Goal: Transaction & Acquisition: Purchase product/service

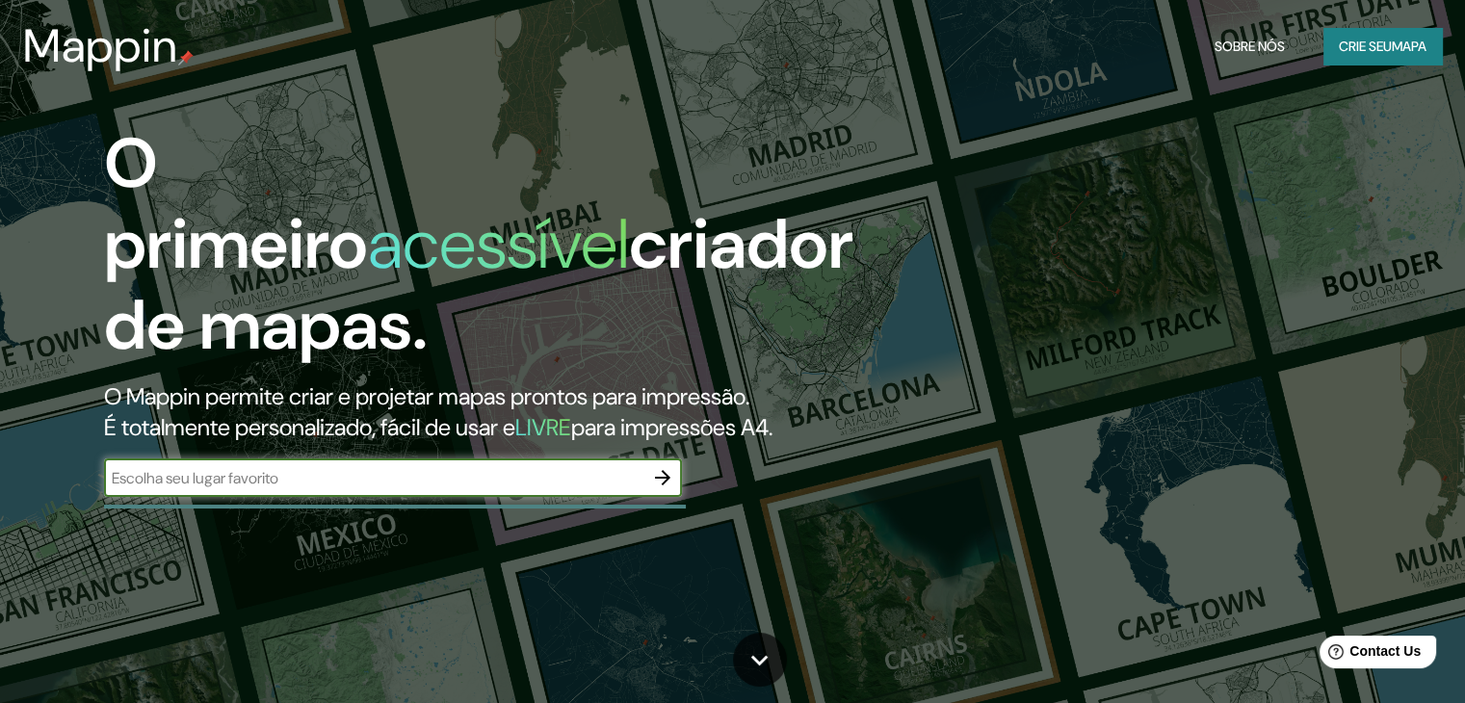
click at [429, 475] on input "text" at bounding box center [373, 478] width 539 height 22
type input "rua recife uberaba"
click at [670, 473] on icon "button" at bounding box center [662, 477] width 23 height 23
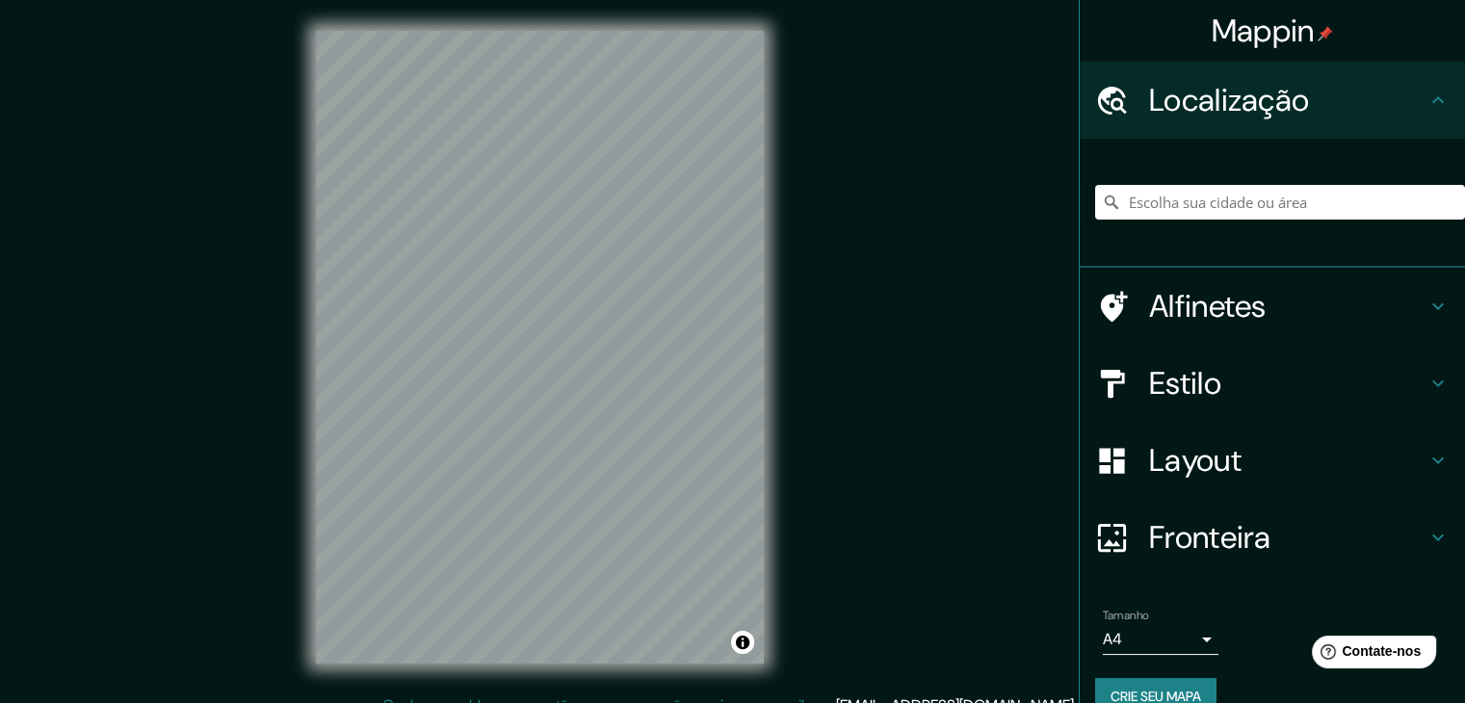
click at [1213, 299] on font "Alfinetes" at bounding box center [1208, 306] width 118 height 40
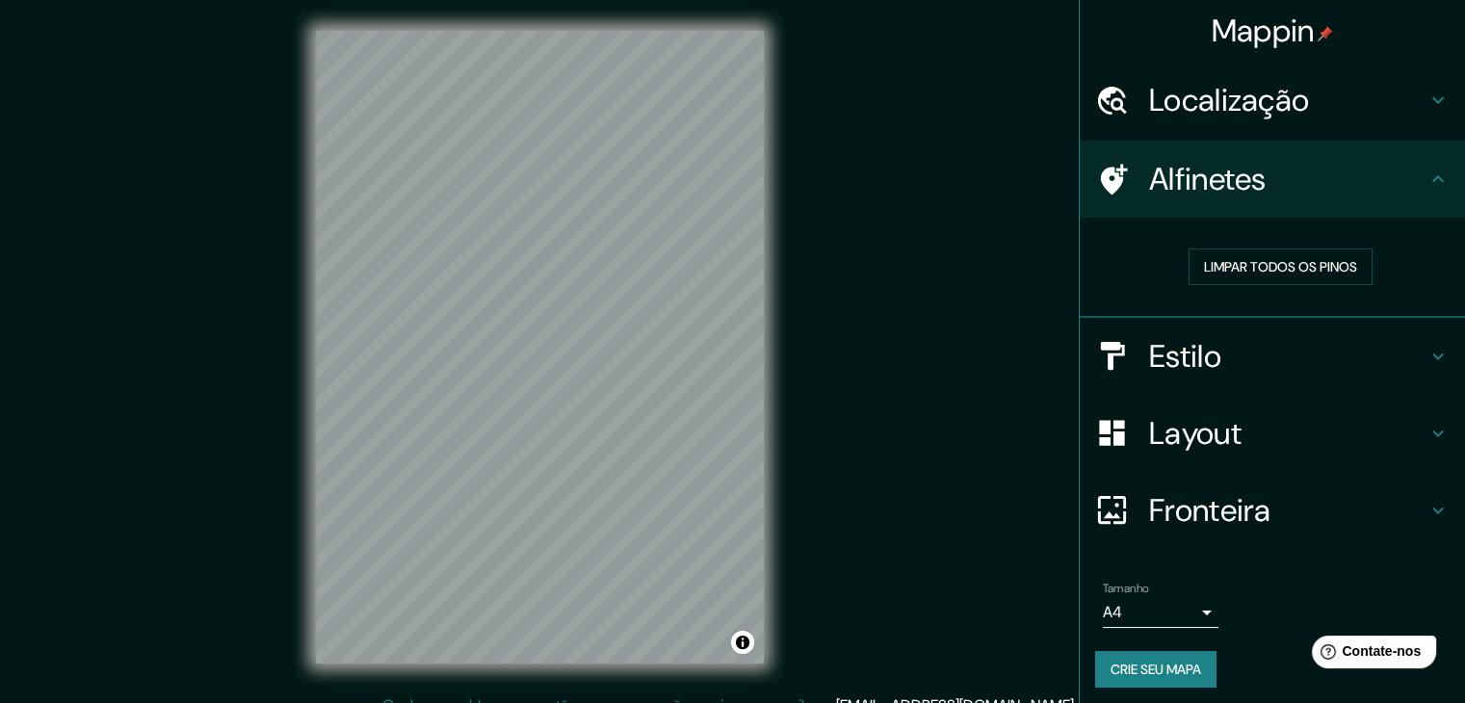
click at [1180, 348] on font "Estilo" at bounding box center [1185, 356] width 72 height 40
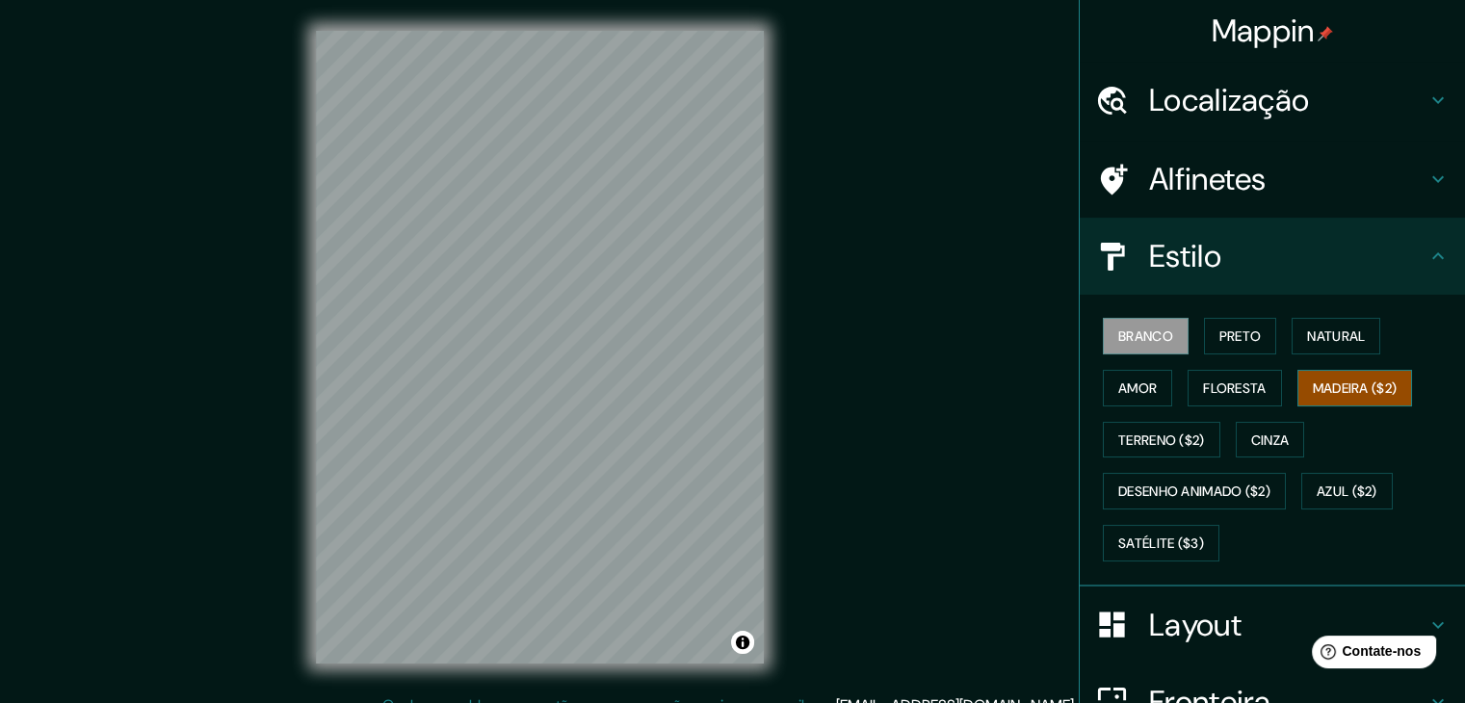
click at [1333, 381] on font "Madeira ($2)" at bounding box center [1355, 388] width 85 height 17
click at [1268, 383] on button "Floresta" at bounding box center [1234, 388] width 93 height 37
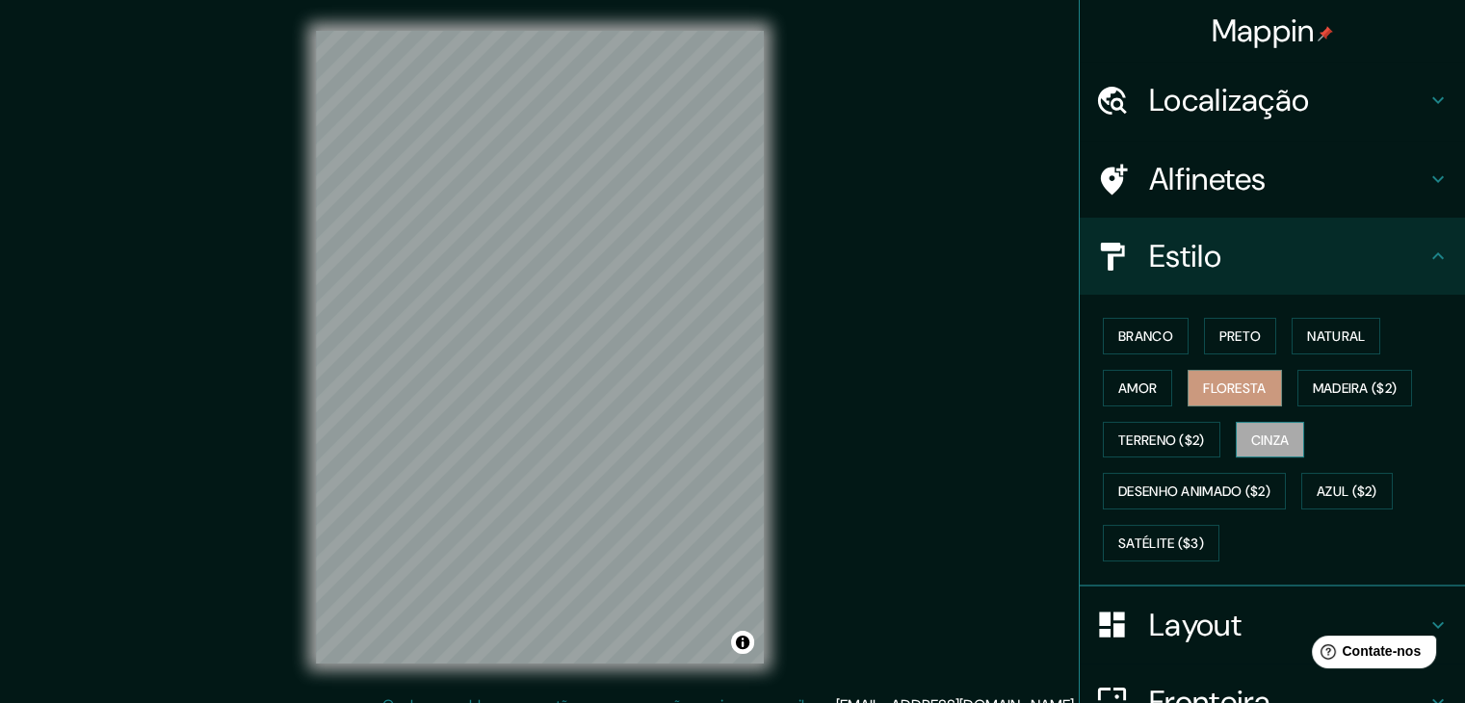
click at [1274, 432] on font "Cinza" at bounding box center [1270, 440] width 39 height 17
click at [1204, 332] on button "Preto" at bounding box center [1240, 336] width 73 height 37
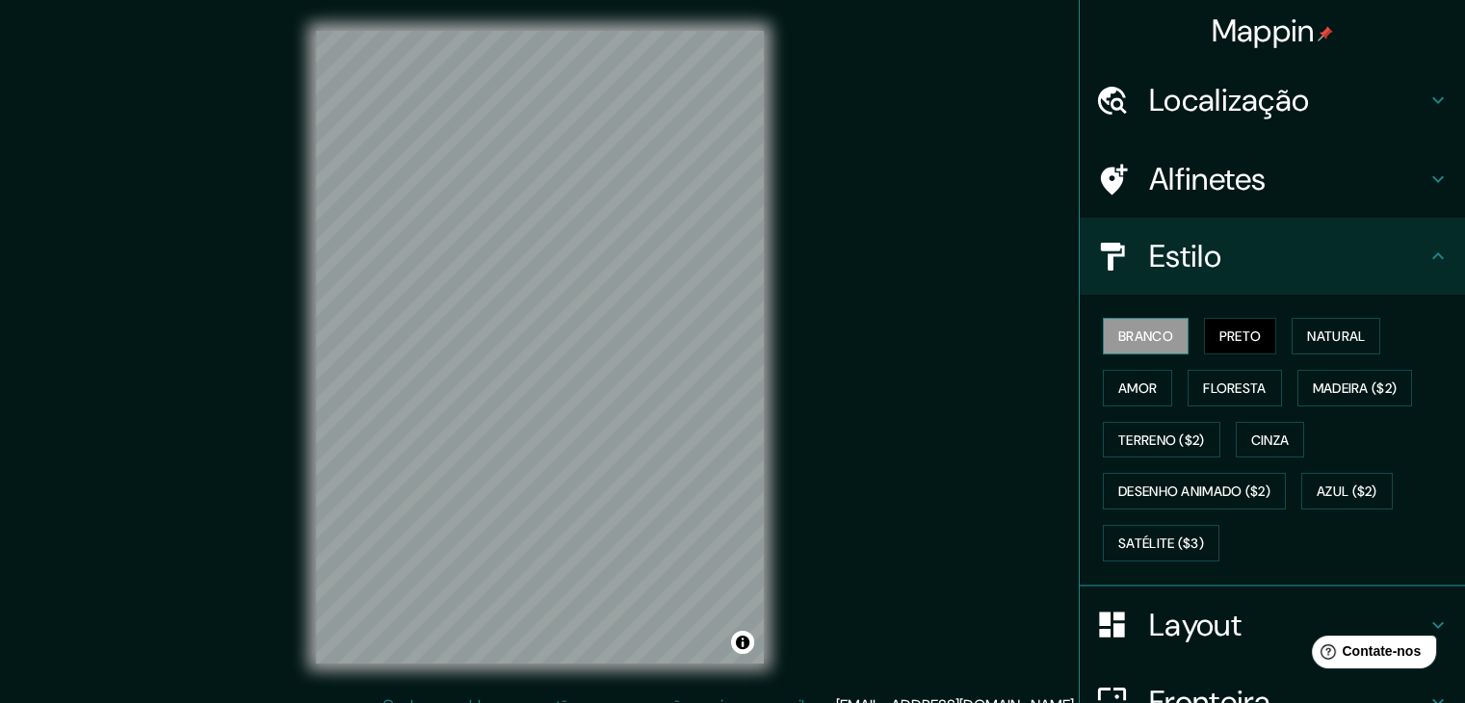
click at [1143, 337] on font "Branco" at bounding box center [1145, 336] width 55 height 17
click at [1118, 390] on font "Amor" at bounding box center [1137, 388] width 39 height 17
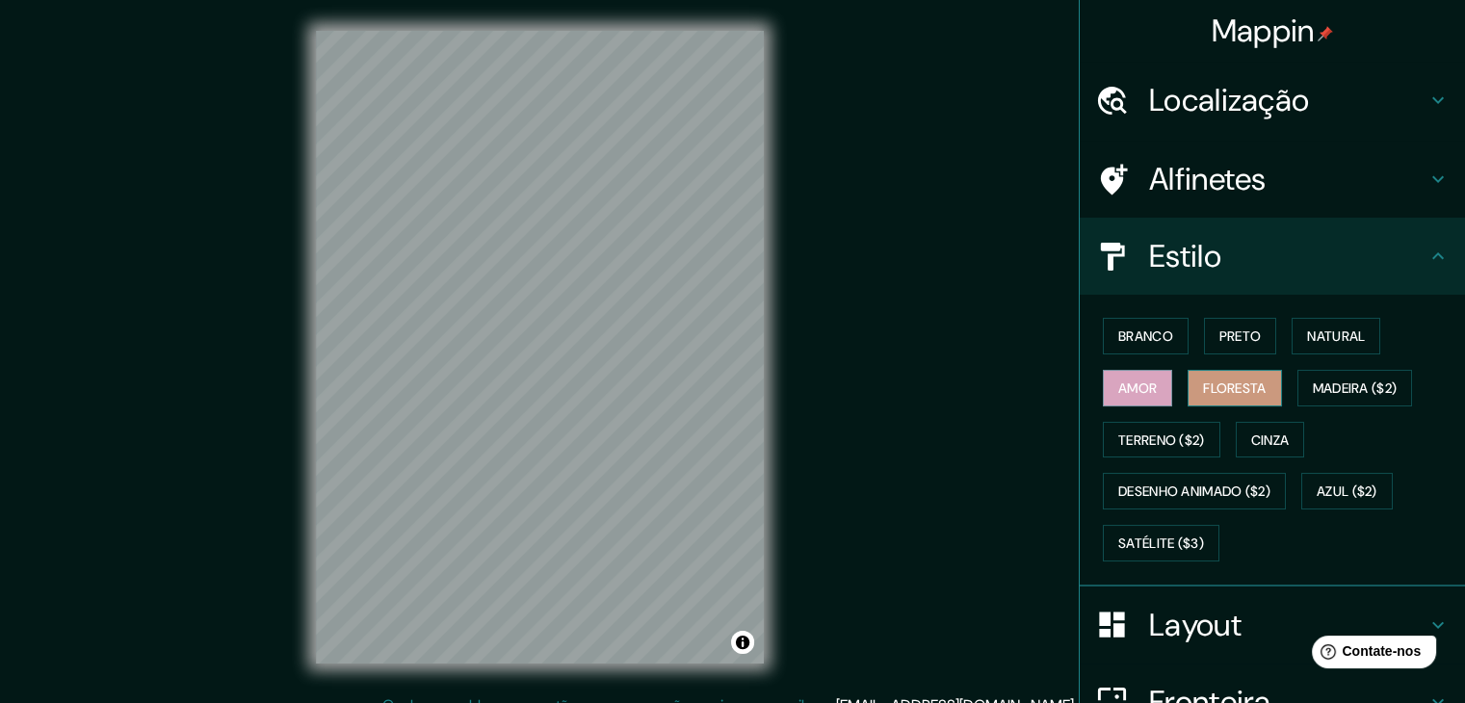
click at [1188, 385] on button "Floresta" at bounding box center [1234, 388] width 93 height 37
click at [1249, 95] on font "Localização" at bounding box center [1229, 100] width 160 height 40
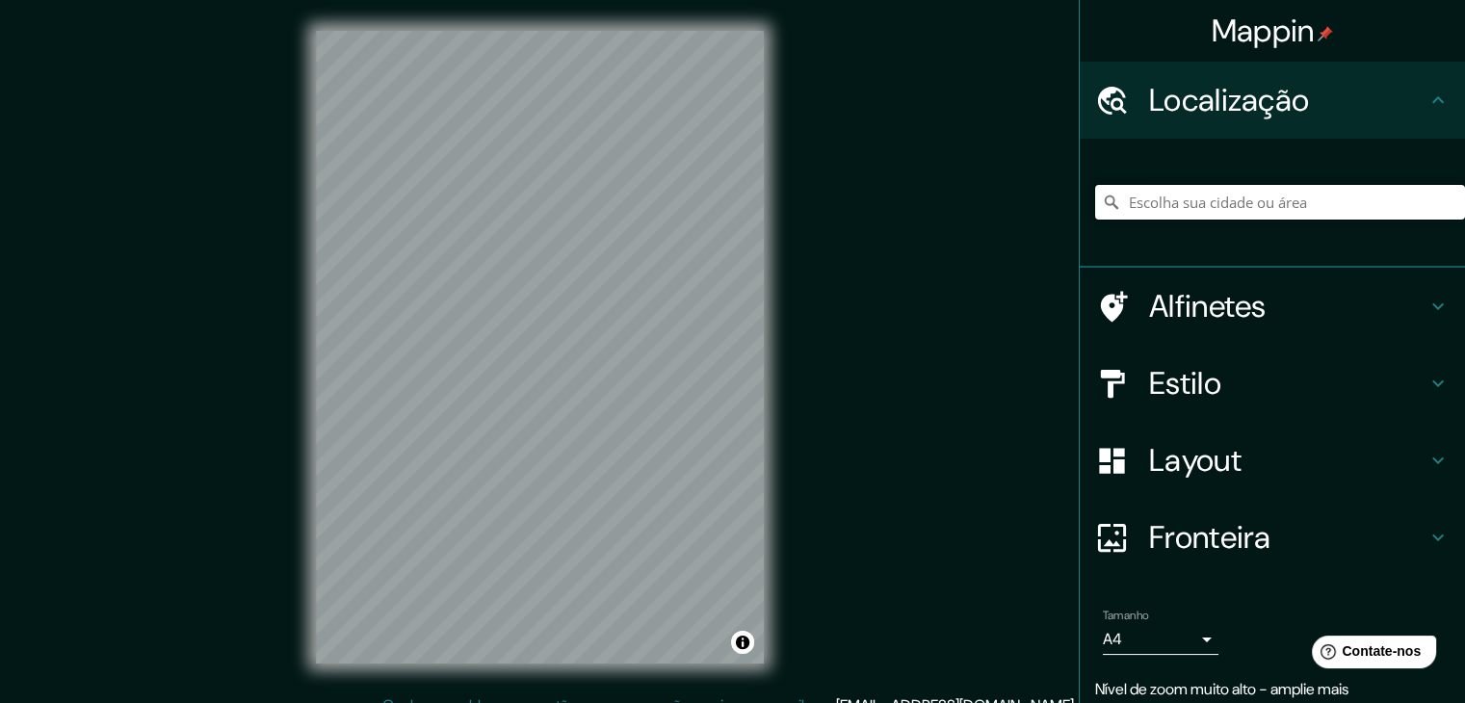
click at [1203, 205] on input "Escolha sua cidade ou área" at bounding box center [1280, 202] width 370 height 35
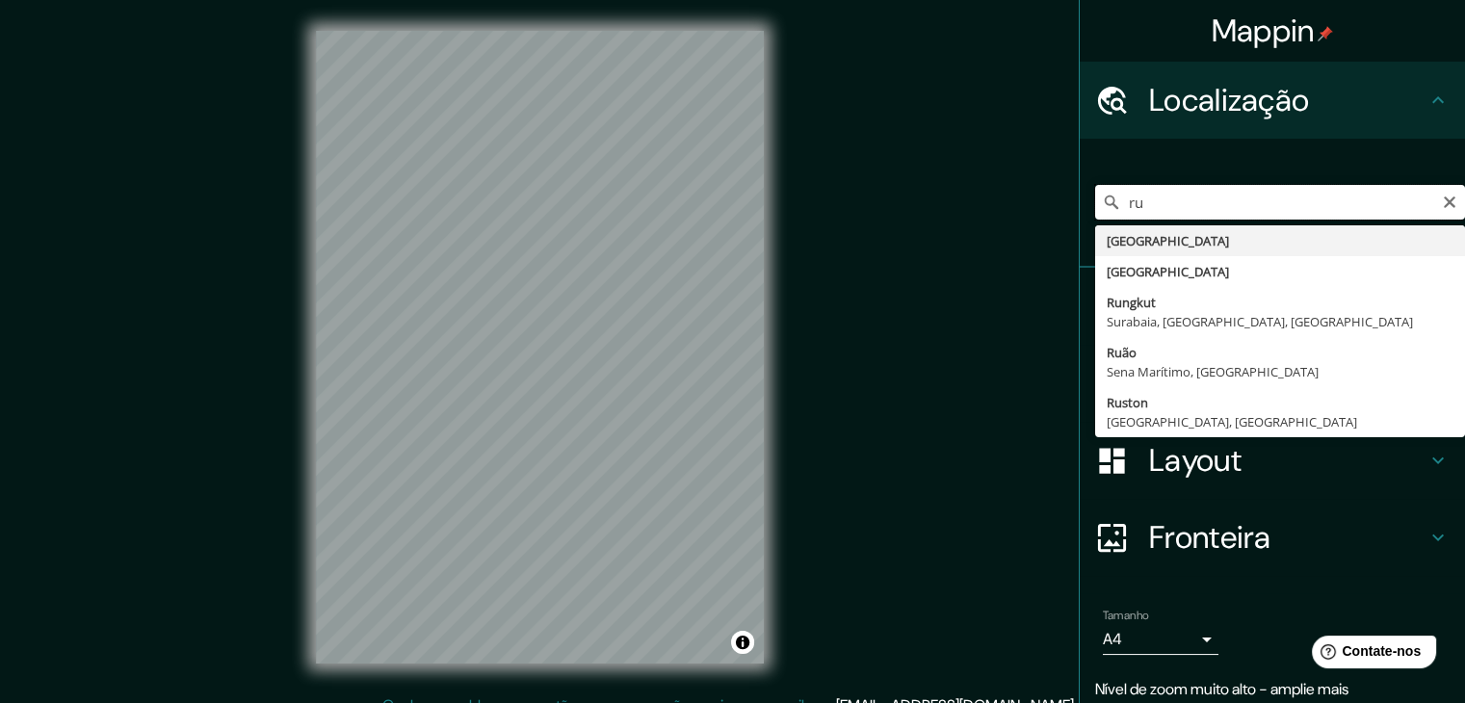
type input "r"
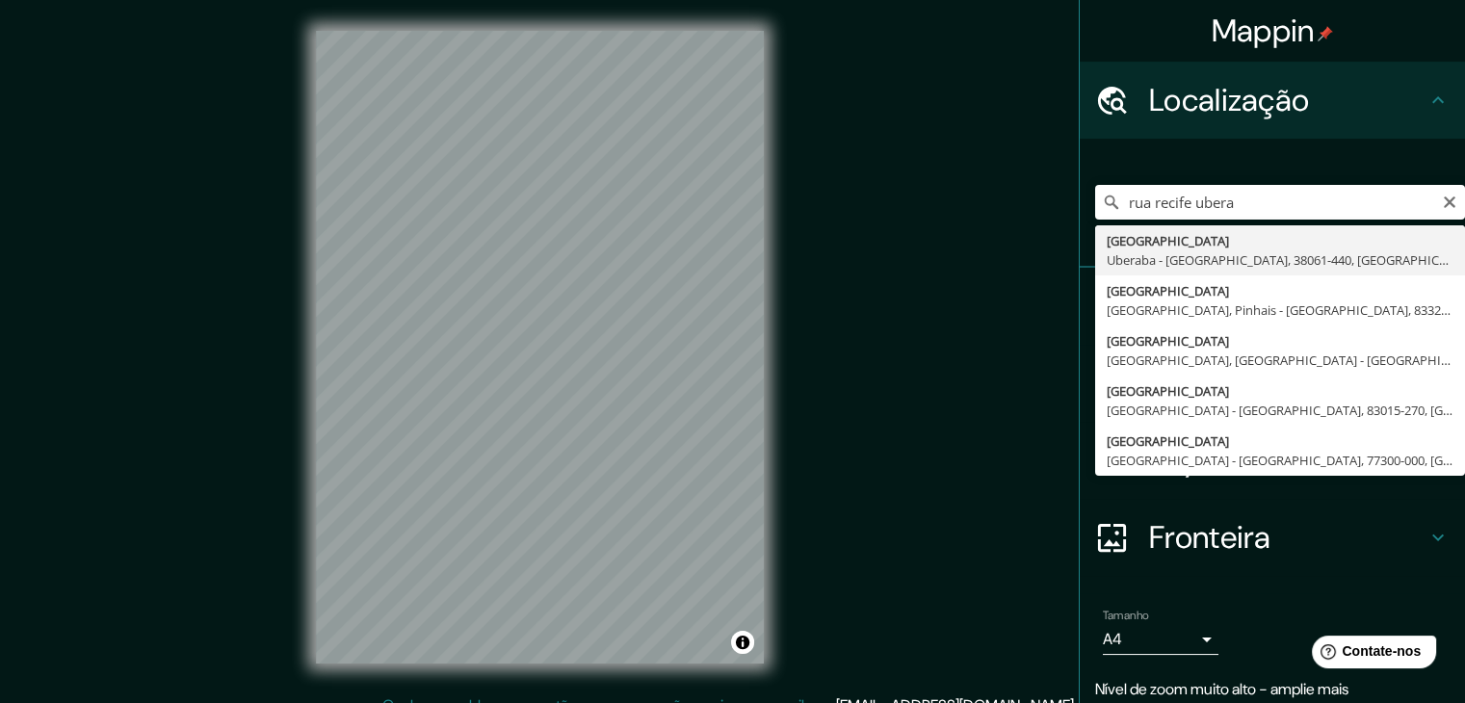
type input "[GEOGRAPHIC_DATA], [GEOGRAPHIC_DATA] - [GEOGRAPHIC_DATA], 38061-440, [GEOGRAPHI…"
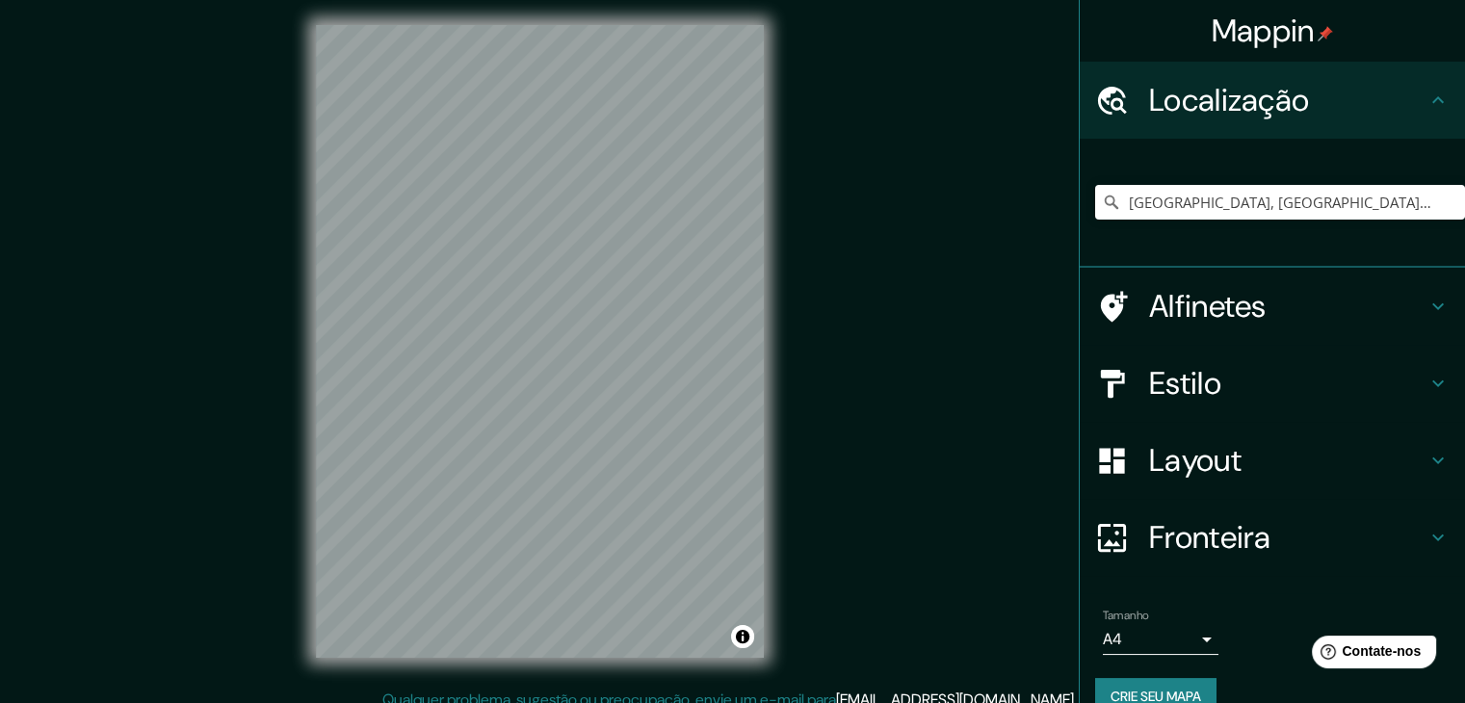
scroll to position [10, 0]
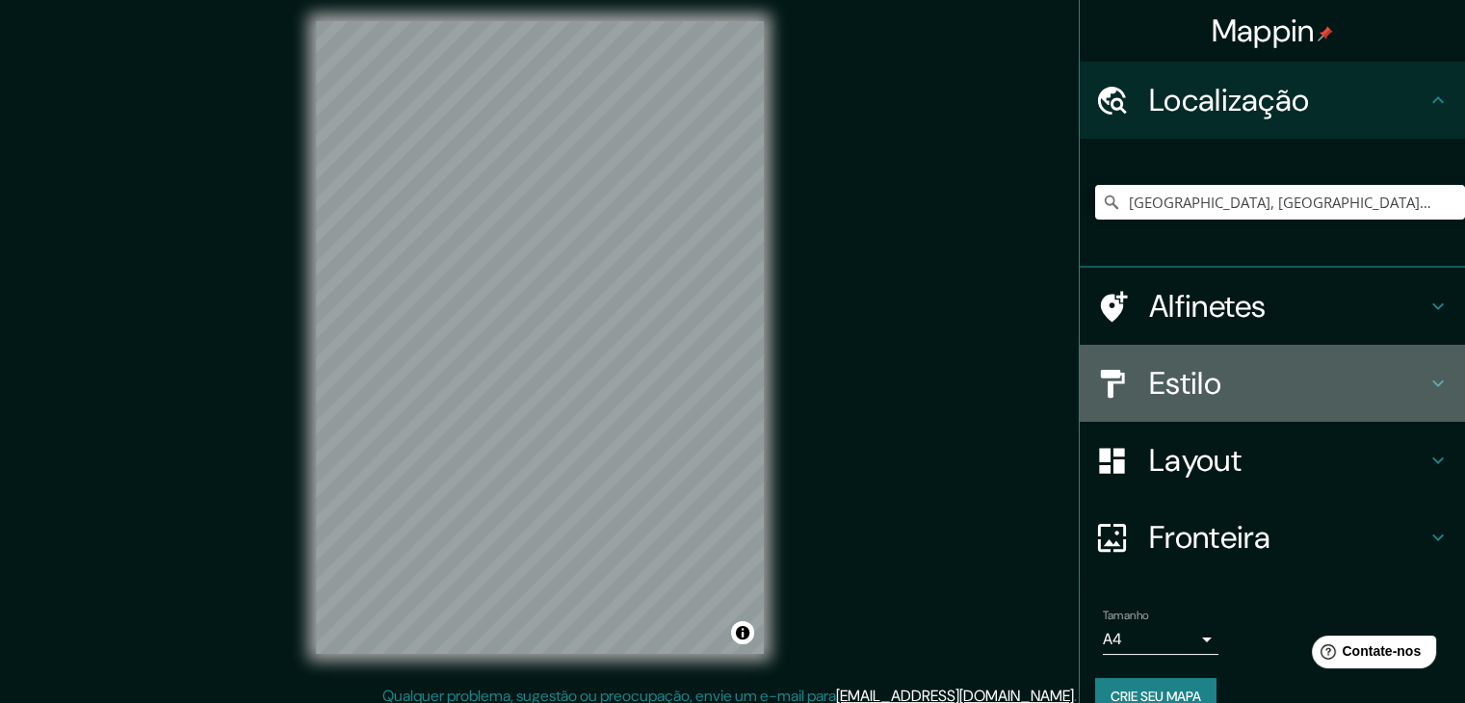
click at [1208, 386] on font "Estilo" at bounding box center [1185, 383] width 72 height 40
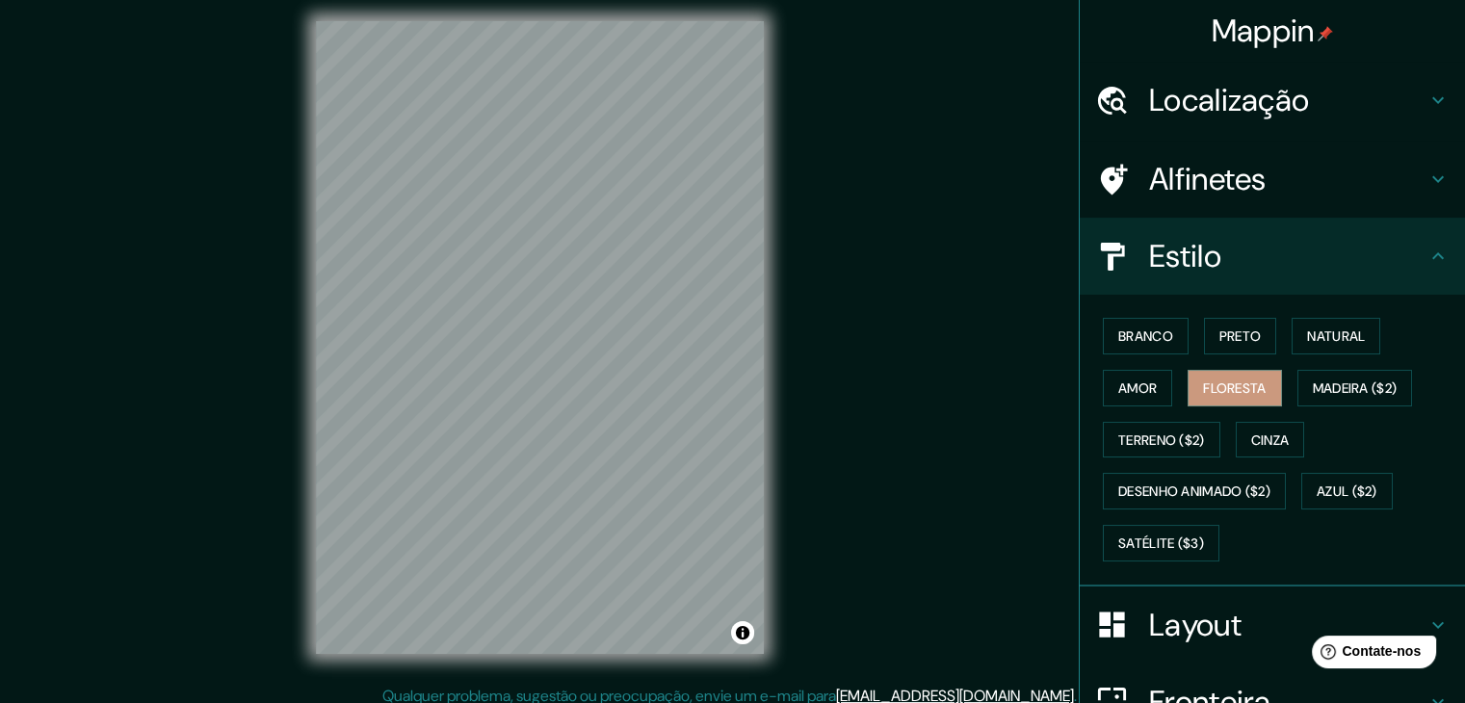
click at [1220, 625] on font "Layout" at bounding box center [1195, 625] width 92 height 40
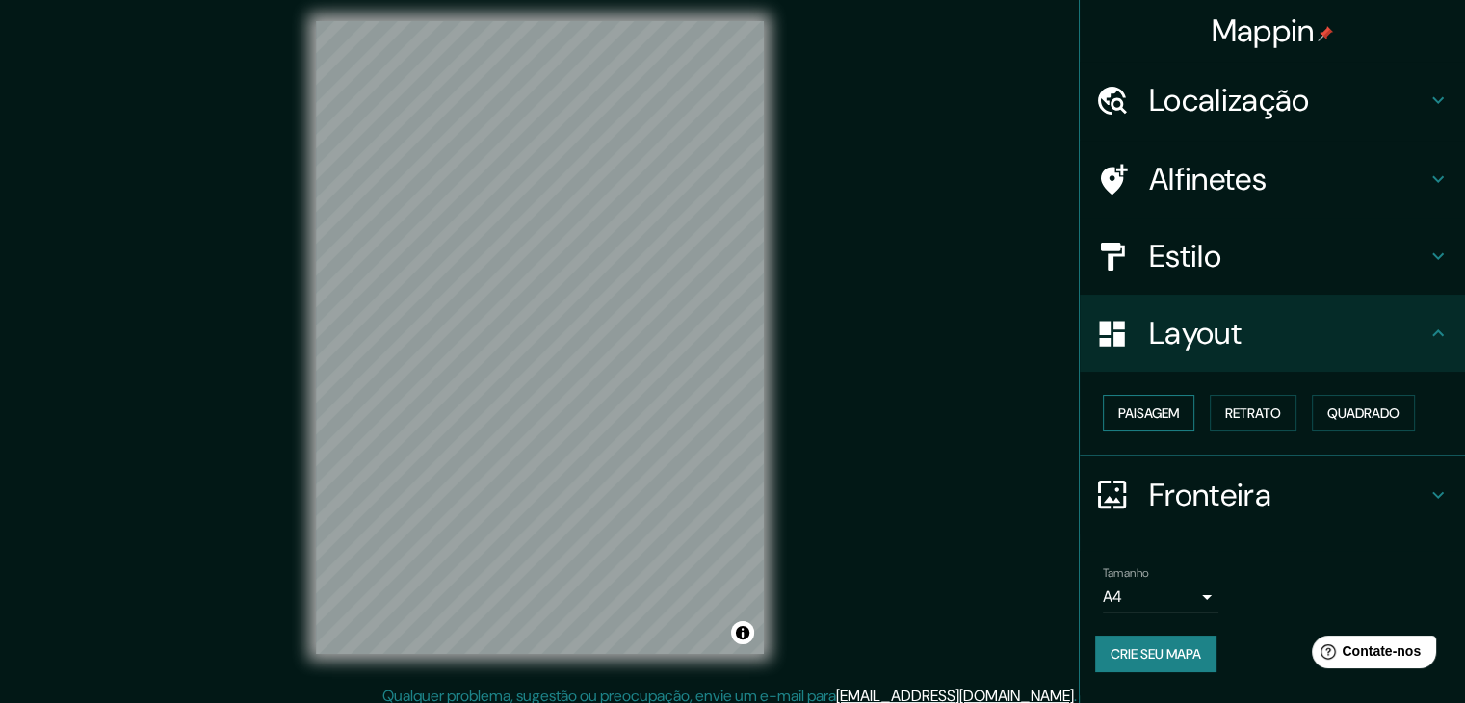
click at [1167, 412] on font "Paisagem" at bounding box center [1148, 413] width 61 height 17
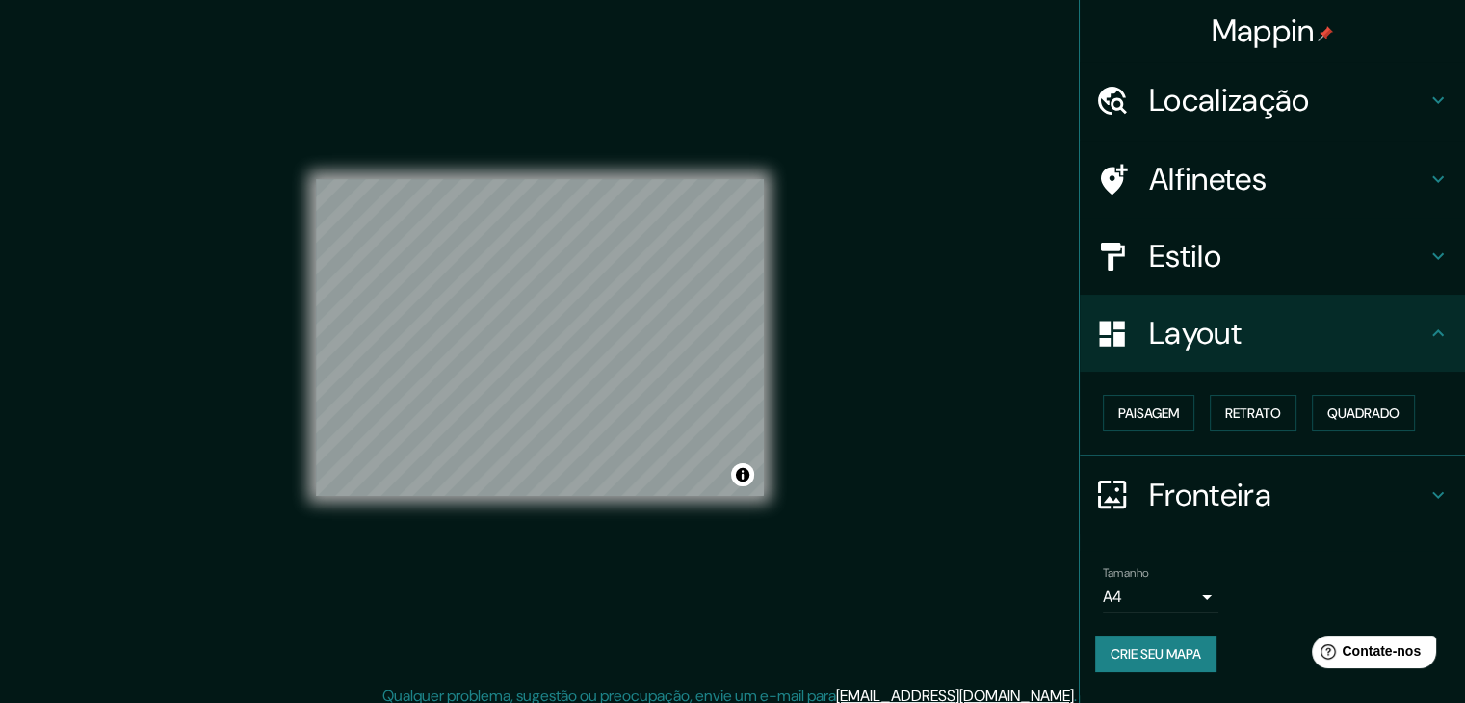
click at [1209, 419] on div "Paisagem Retrato Quadrado" at bounding box center [1280, 413] width 370 height 52
click at [1226, 415] on button "Retrato" at bounding box center [1253, 413] width 87 height 37
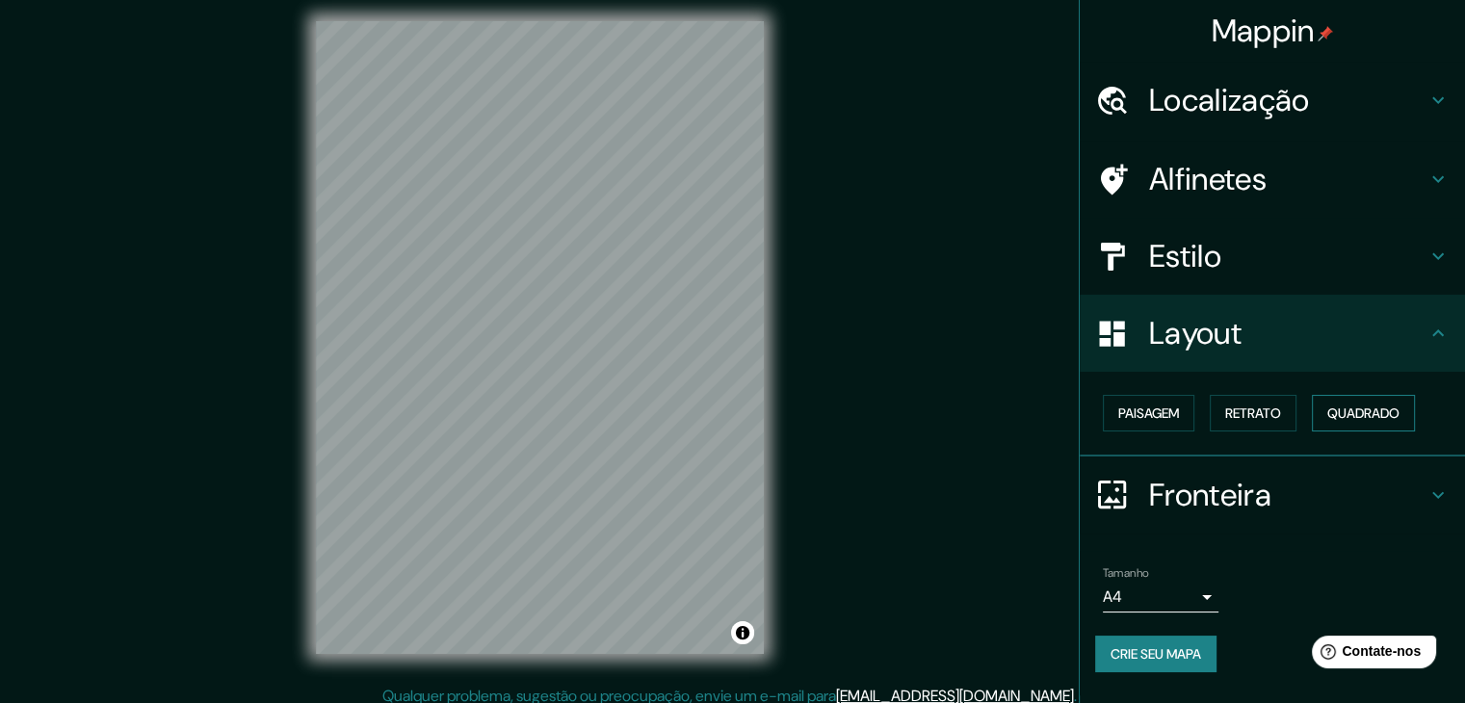
click at [1342, 411] on font "Quadrado" at bounding box center [1363, 413] width 72 height 17
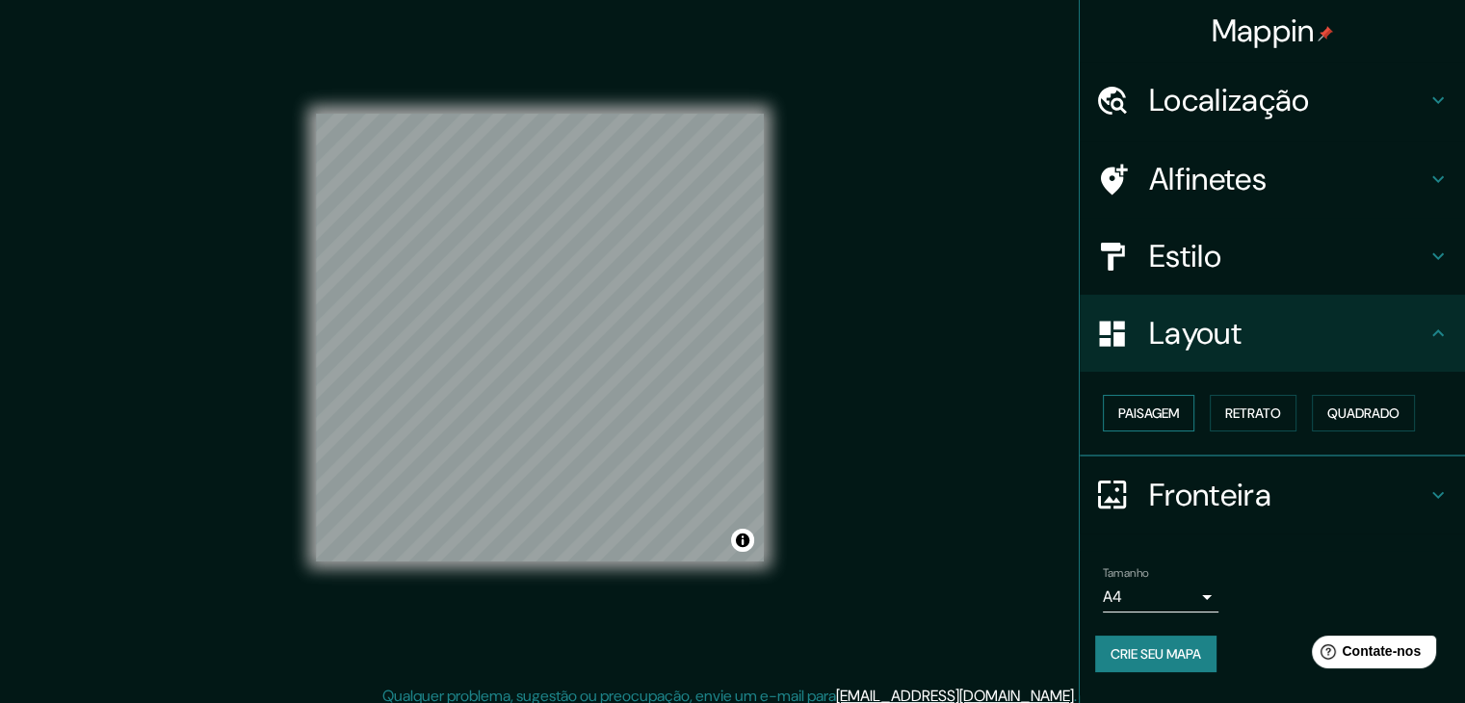
click at [1141, 417] on font "Paisagem" at bounding box center [1148, 413] width 61 height 17
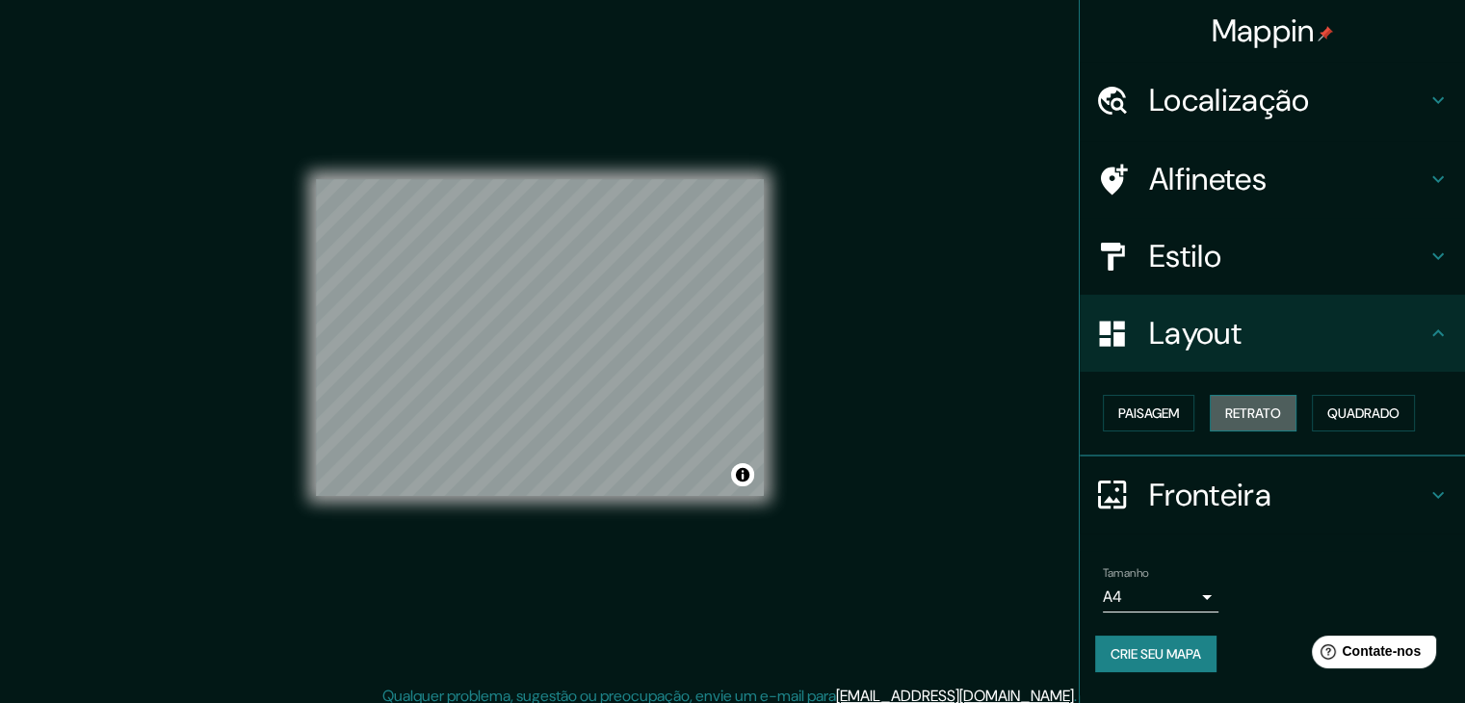
click at [1297, 406] on button "Retrato" at bounding box center [1253, 413] width 87 height 37
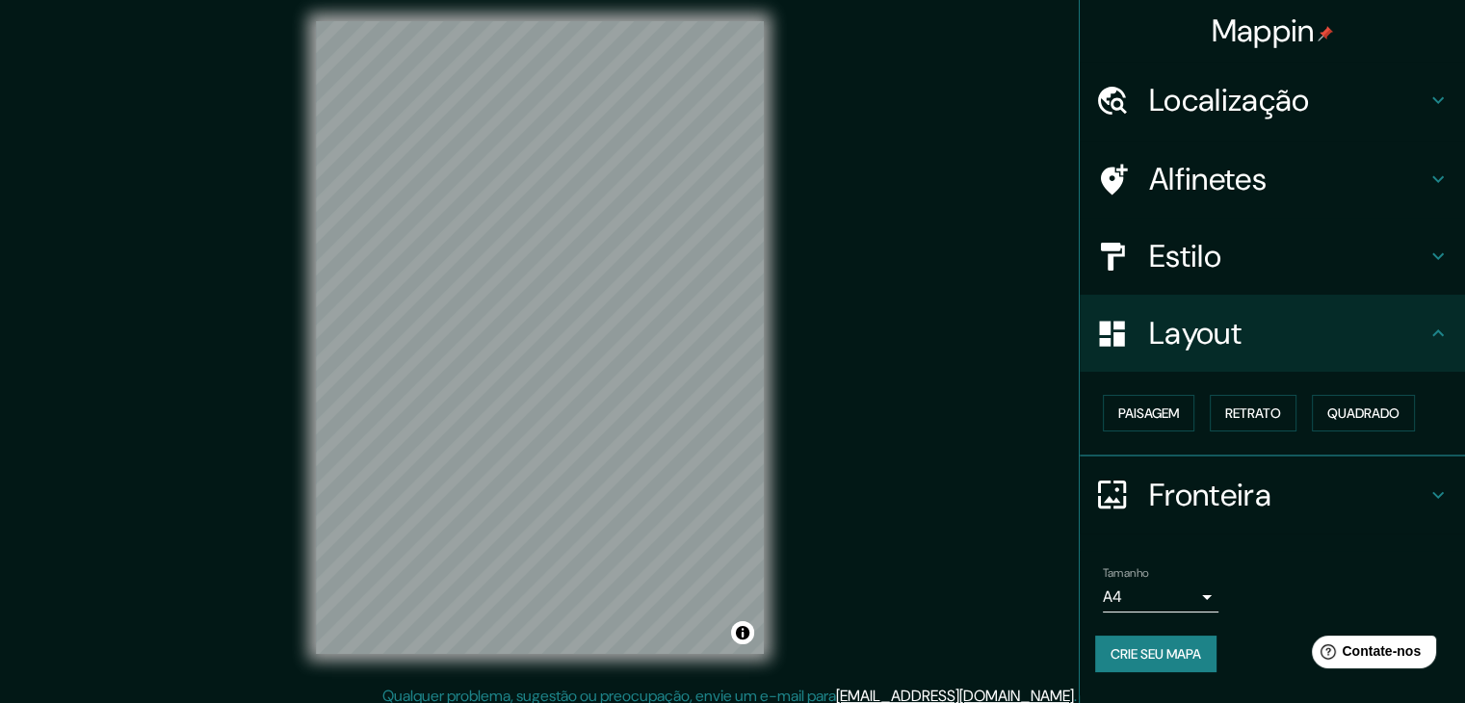
scroll to position [22, 0]
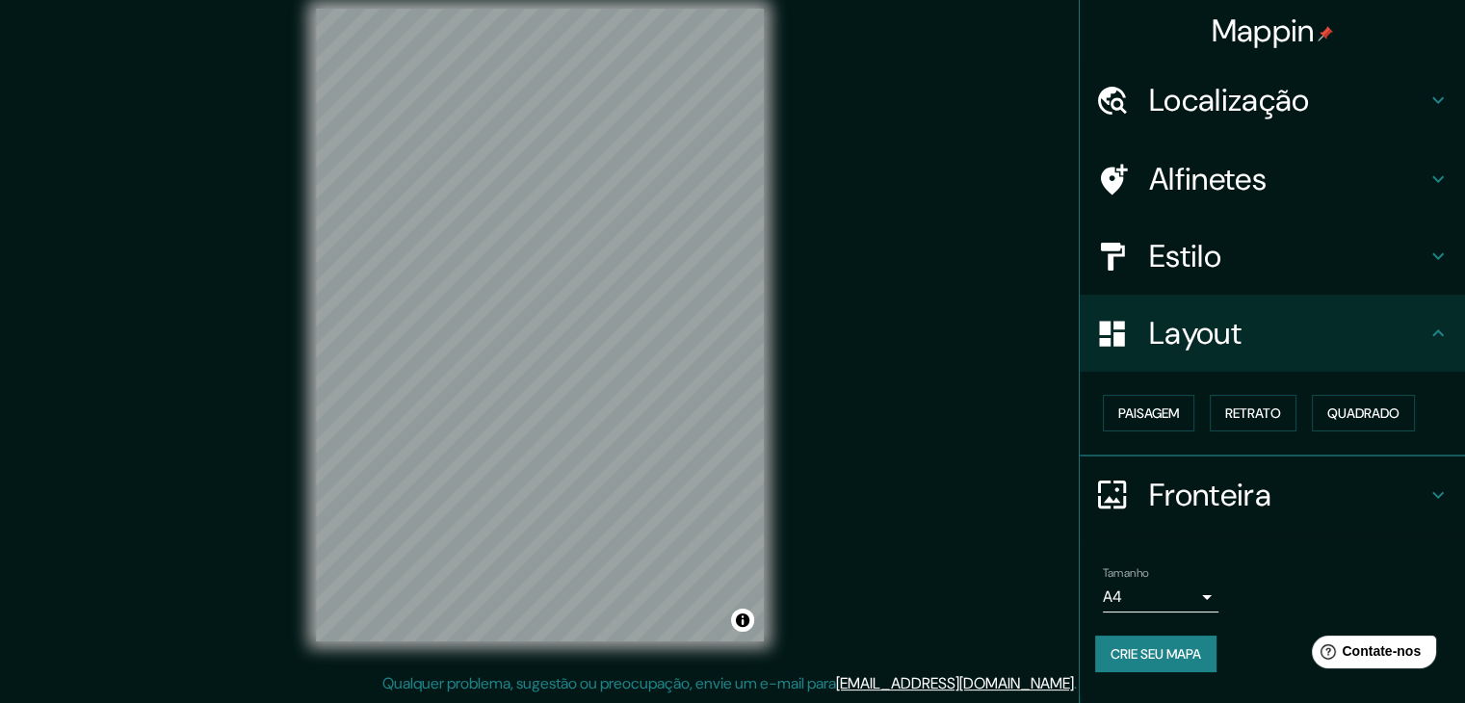
click at [1389, 325] on h4 "Layout" at bounding box center [1287, 333] width 277 height 39
click at [1282, 174] on h4 "Alfinetes" at bounding box center [1287, 179] width 277 height 39
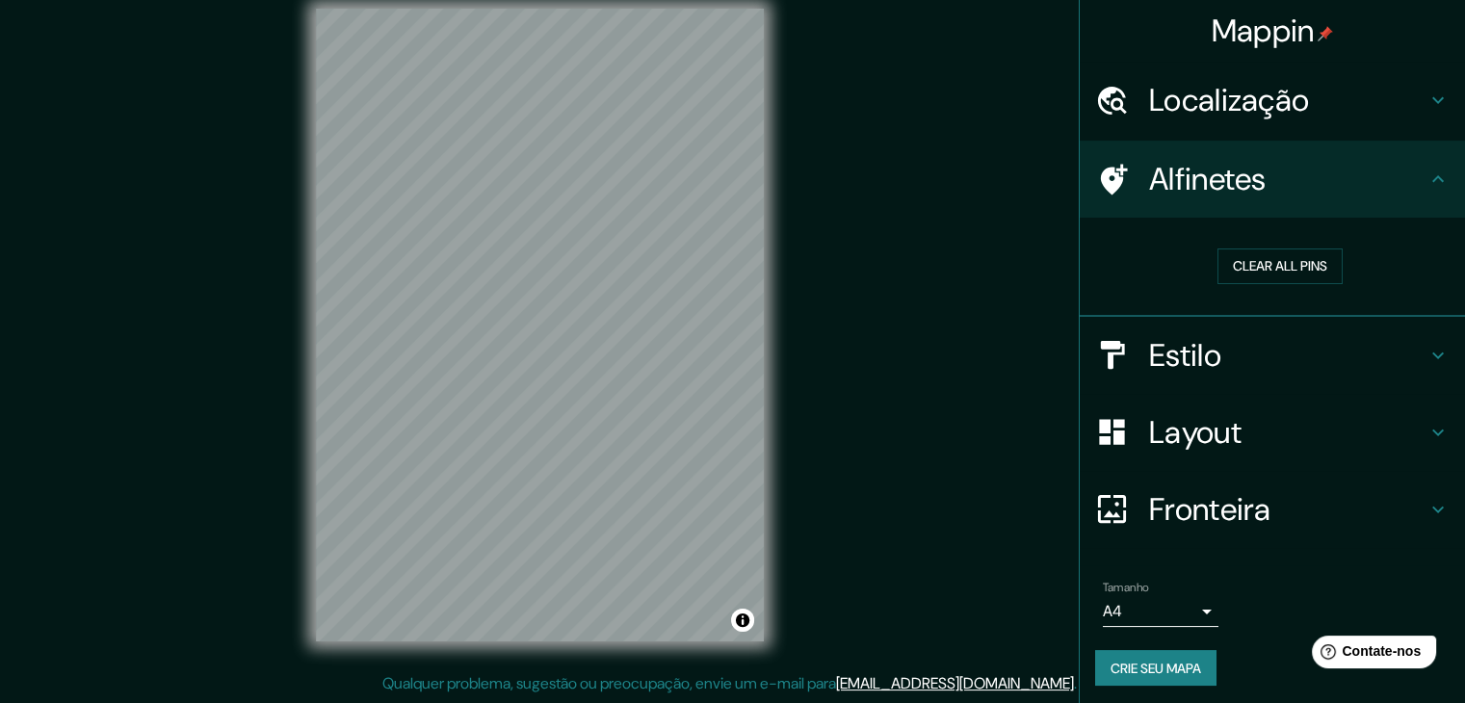
click at [1283, 174] on h4 "Alfinetes" at bounding box center [1287, 179] width 277 height 39
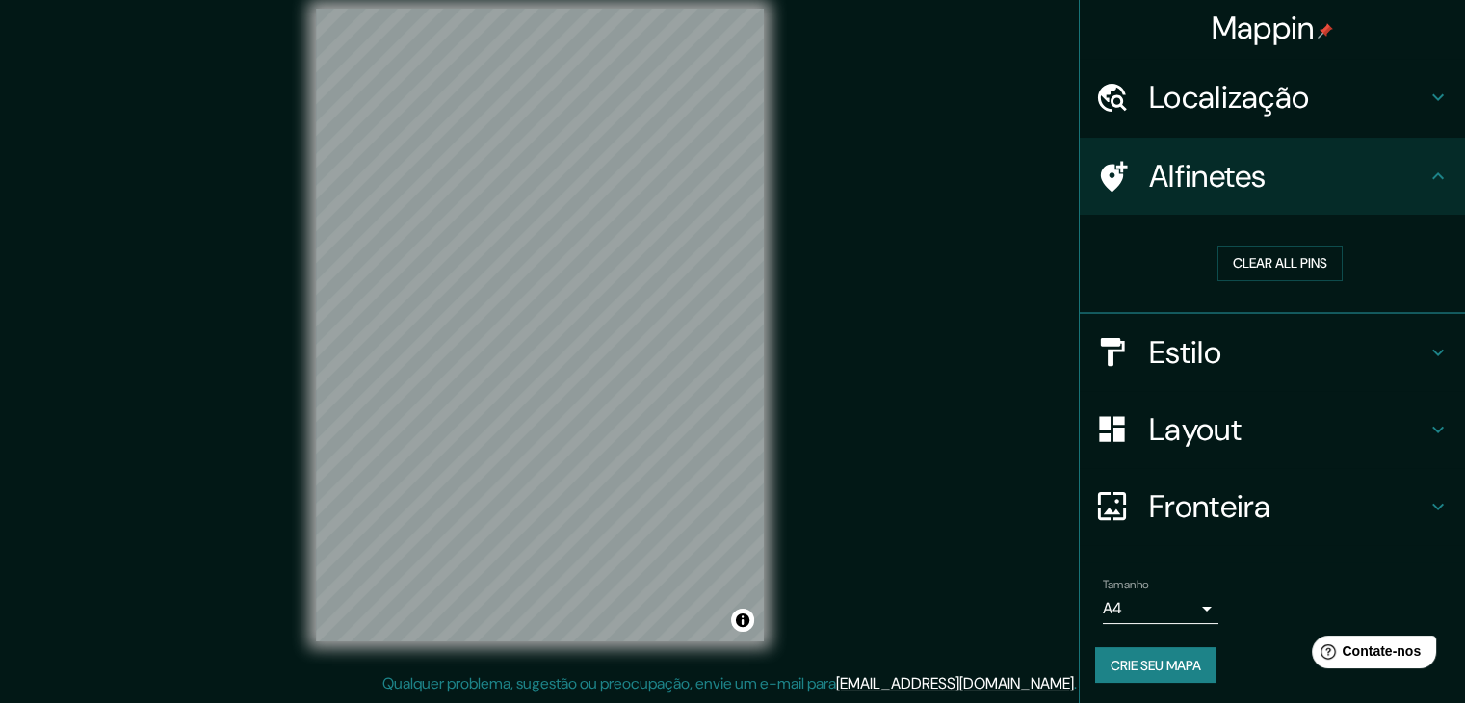
scroll to position [4, 0]
click at [1199, 517] on font "Fronteira" at bounding box center [1210, 506] width 122 height 40
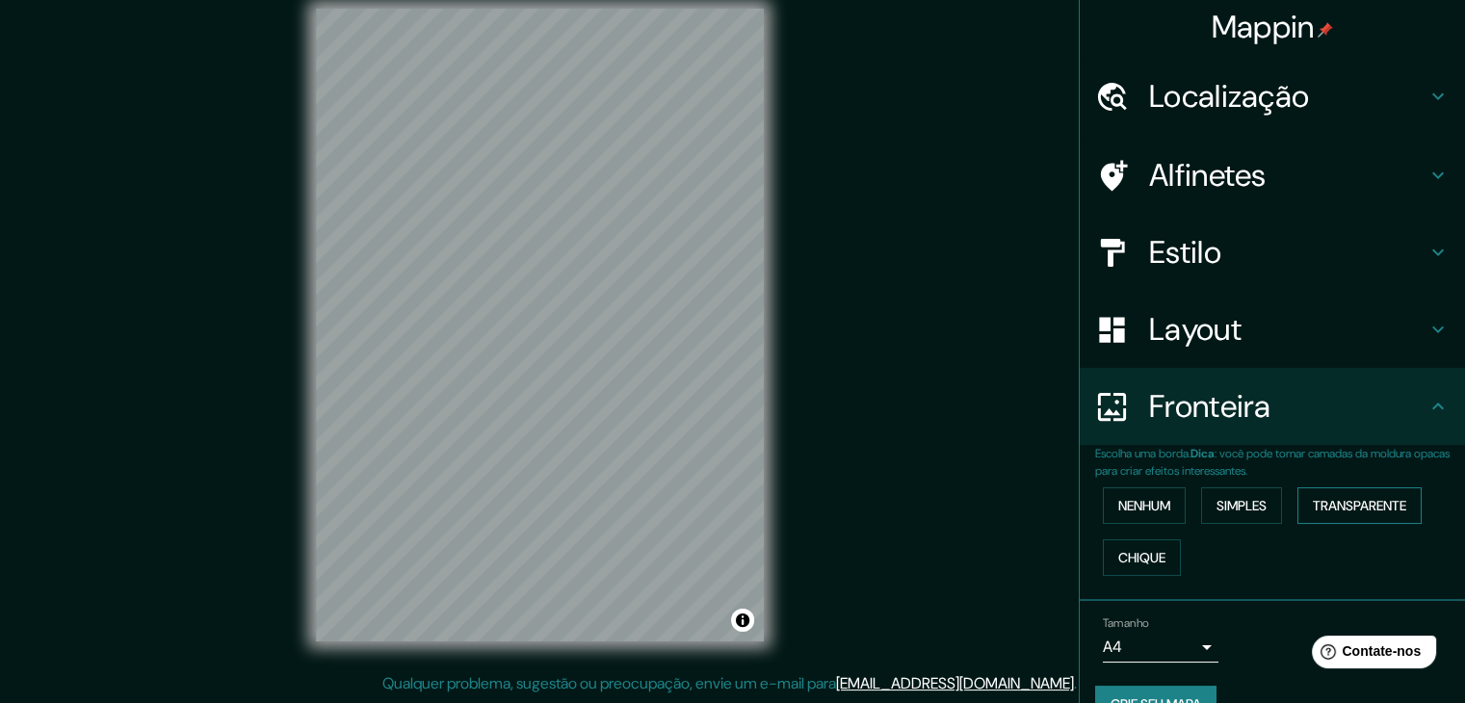
click at [1350, 493] on font "Transparente" at bounding box center [1359, 505] width 93 height 25
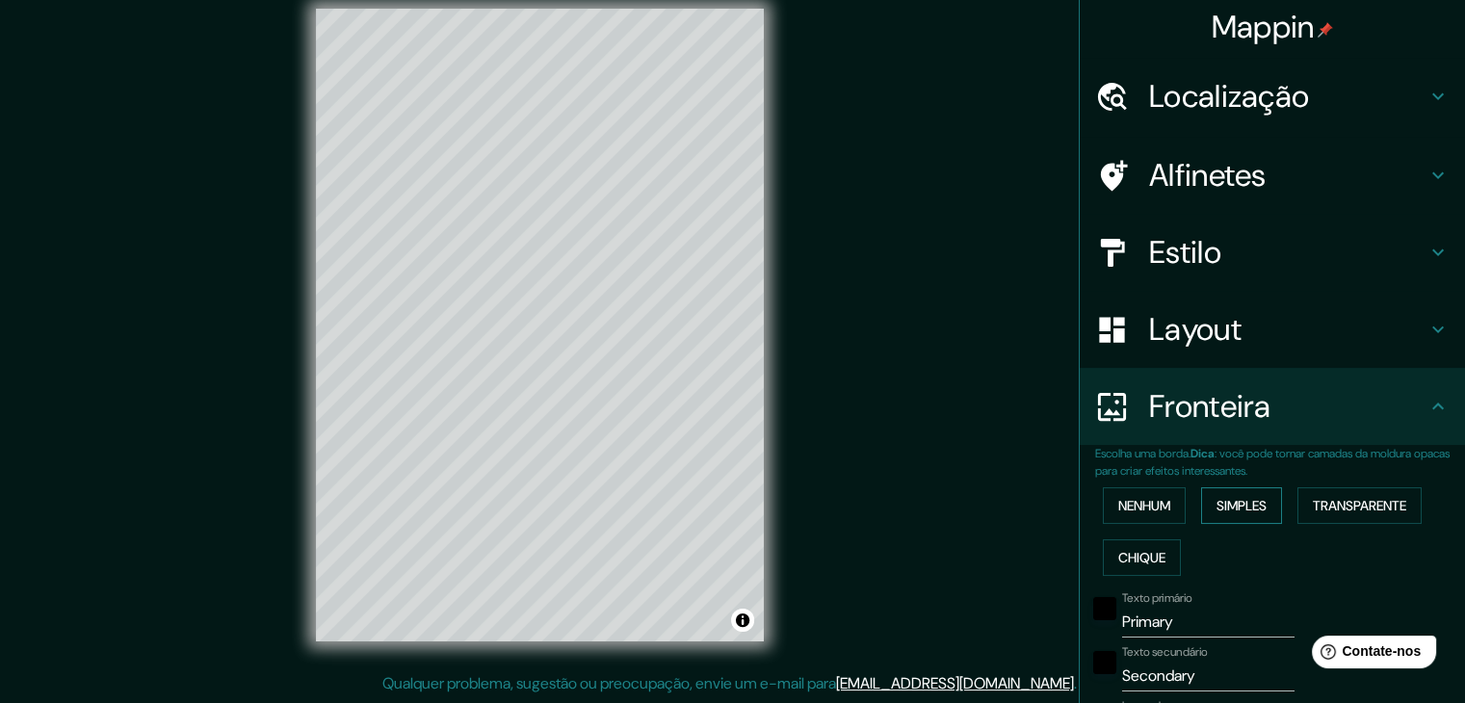
click at [1267, 508] on button "Simples" at bounding box center [1241, 505] width 81 height 37
